Goal: Entertainment & Leisure: Consume media (video, audio)

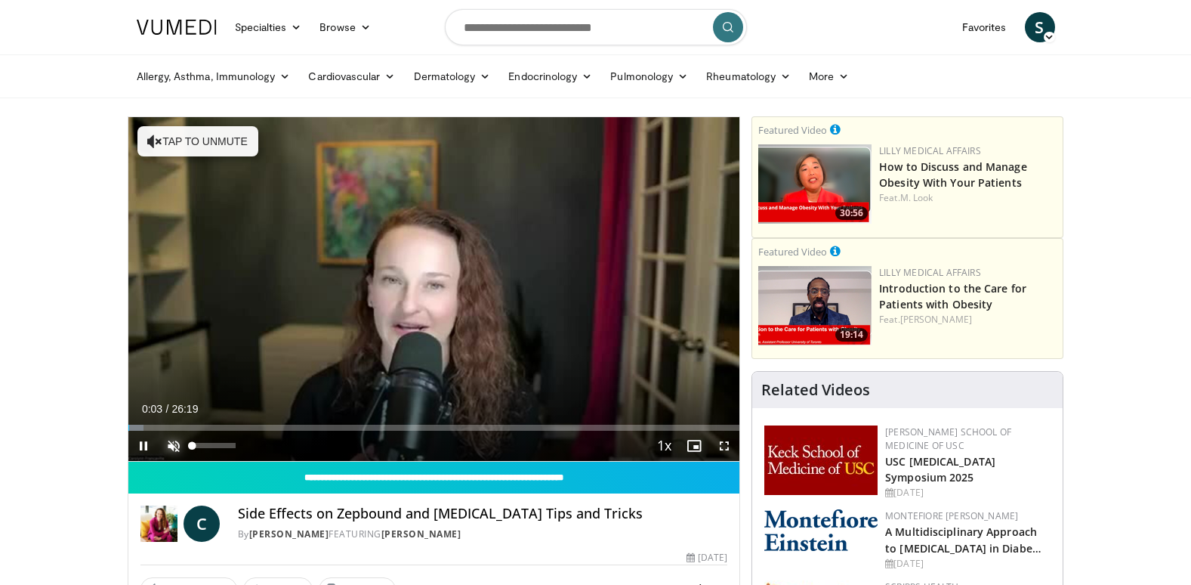
click at [173, 442] on span "Video Player" at bounding box center [174, 446] width 30 height 30
click at [715, 442] on span "Video Player" at bounding box center [724, 446] width 30 height 30
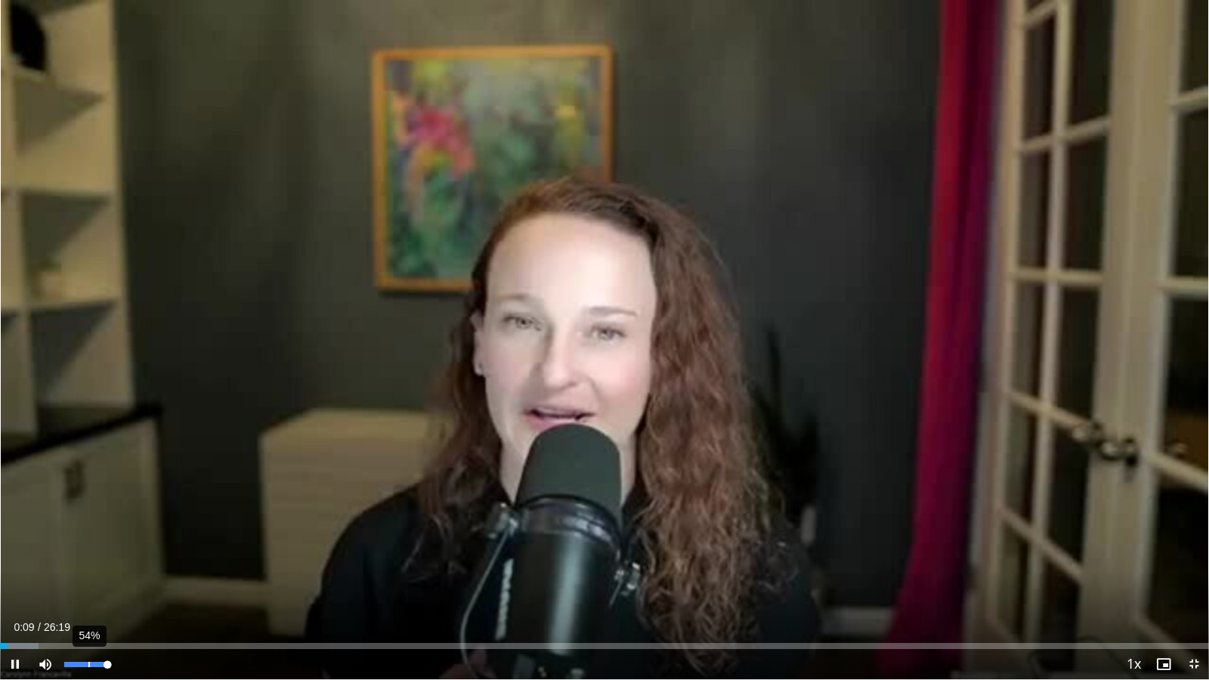
click at [88, 584] on div "54%" at bounding box center [86, 664] width 53 height 30
click at [80, 584] on div "37%" at bounding box center [85, 664] width 43 height 5
click at [70, 584] on div "12%" at bounding box center [85, 664] width 43 height 5
click at [79, 584] on div "35%" at bounding box center [86, 664] width 53 height 30
click at [88, 584] on div "53%" at bounding box center [86, 664] width 53 height 30
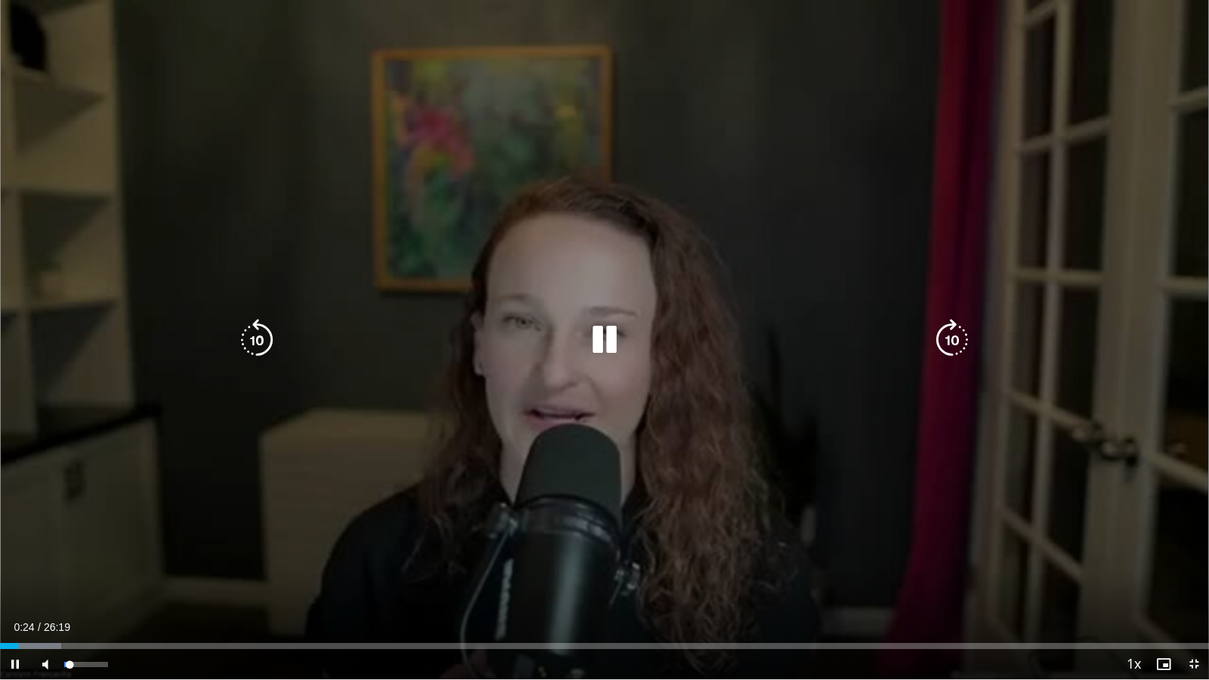
click at [82, 584] on div "44%" at bounding box center [86, 664] width 53 height 30
click at [606, 335] on icon "Video Player" at bounding box center [604, 340] width 42 height 42
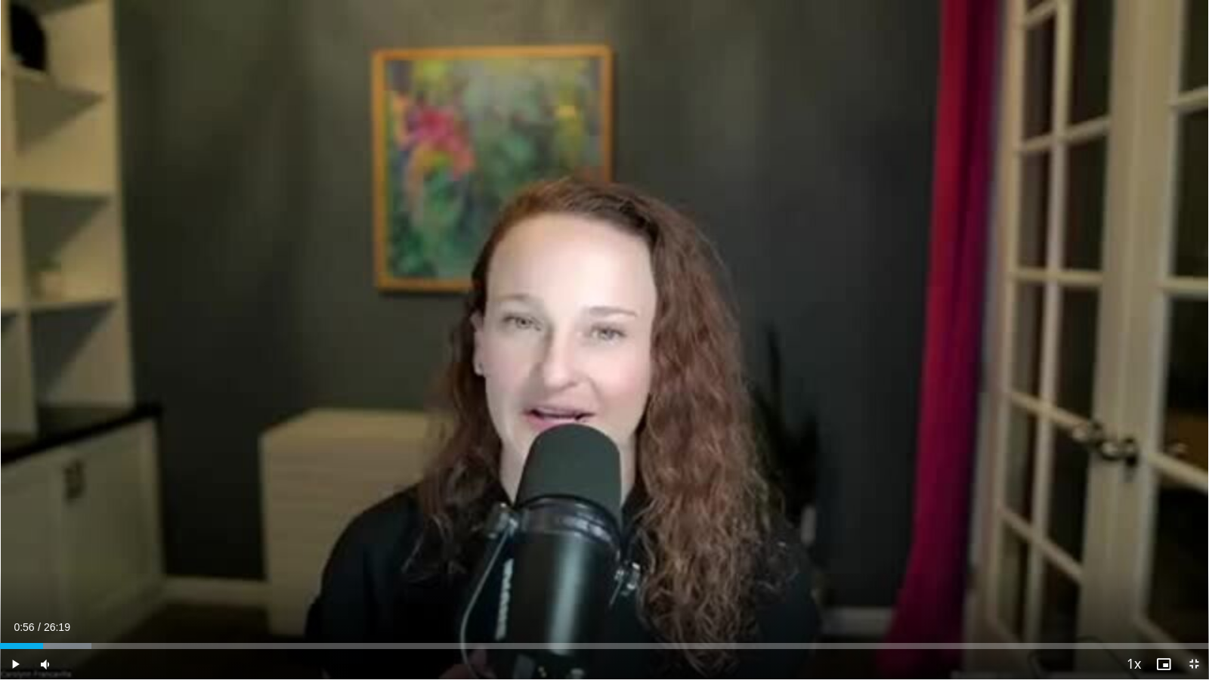
click at [1191, 584] on span "Video Player" at bounding box center [1194, 664] width 30 height 30
